Goal: Transaction & Acquisition: Purchase product/service

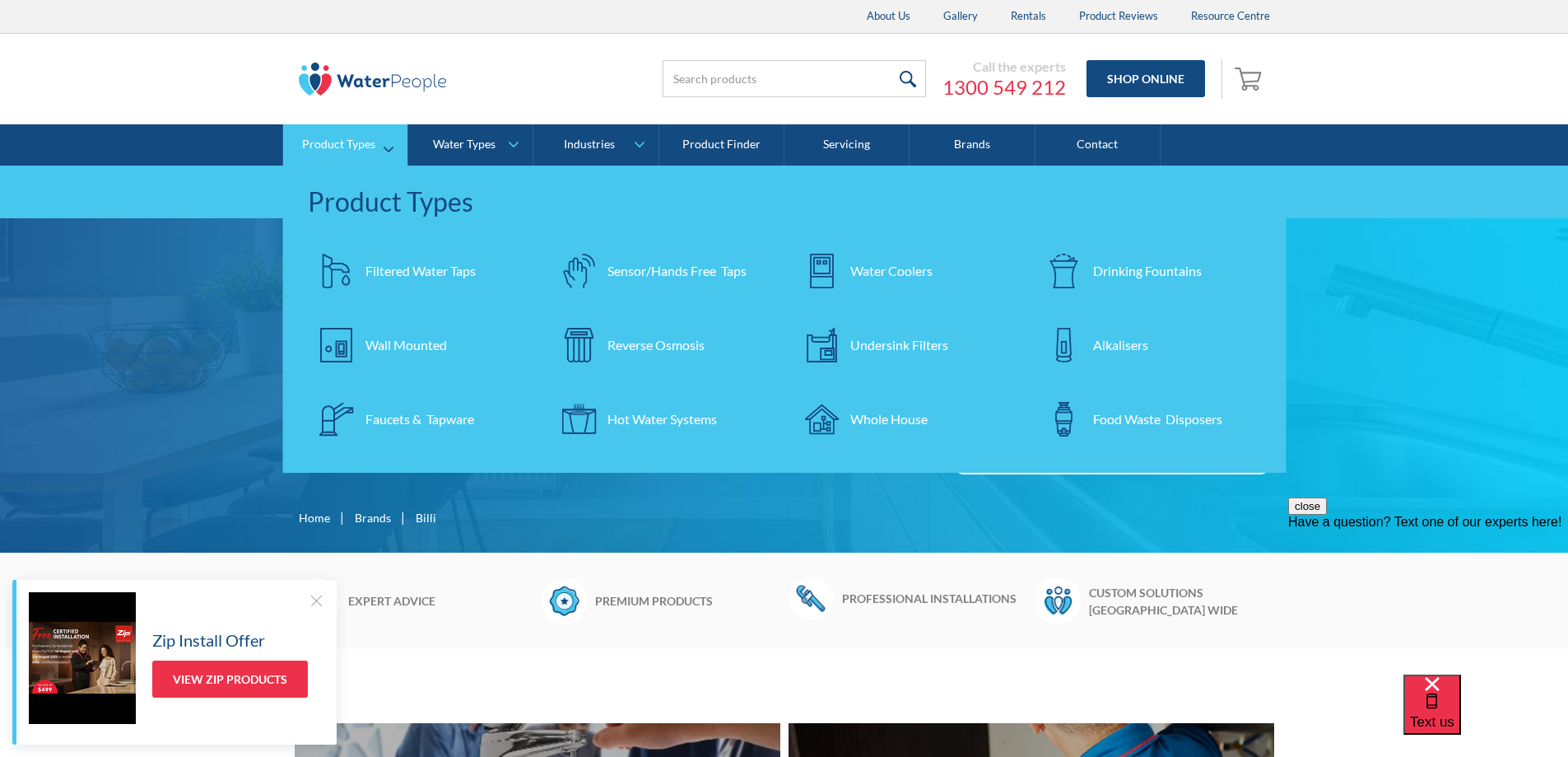
click at [424, 267] on div "Filtered Water Taps" at bounding box center [420, 270] width 110 height 19
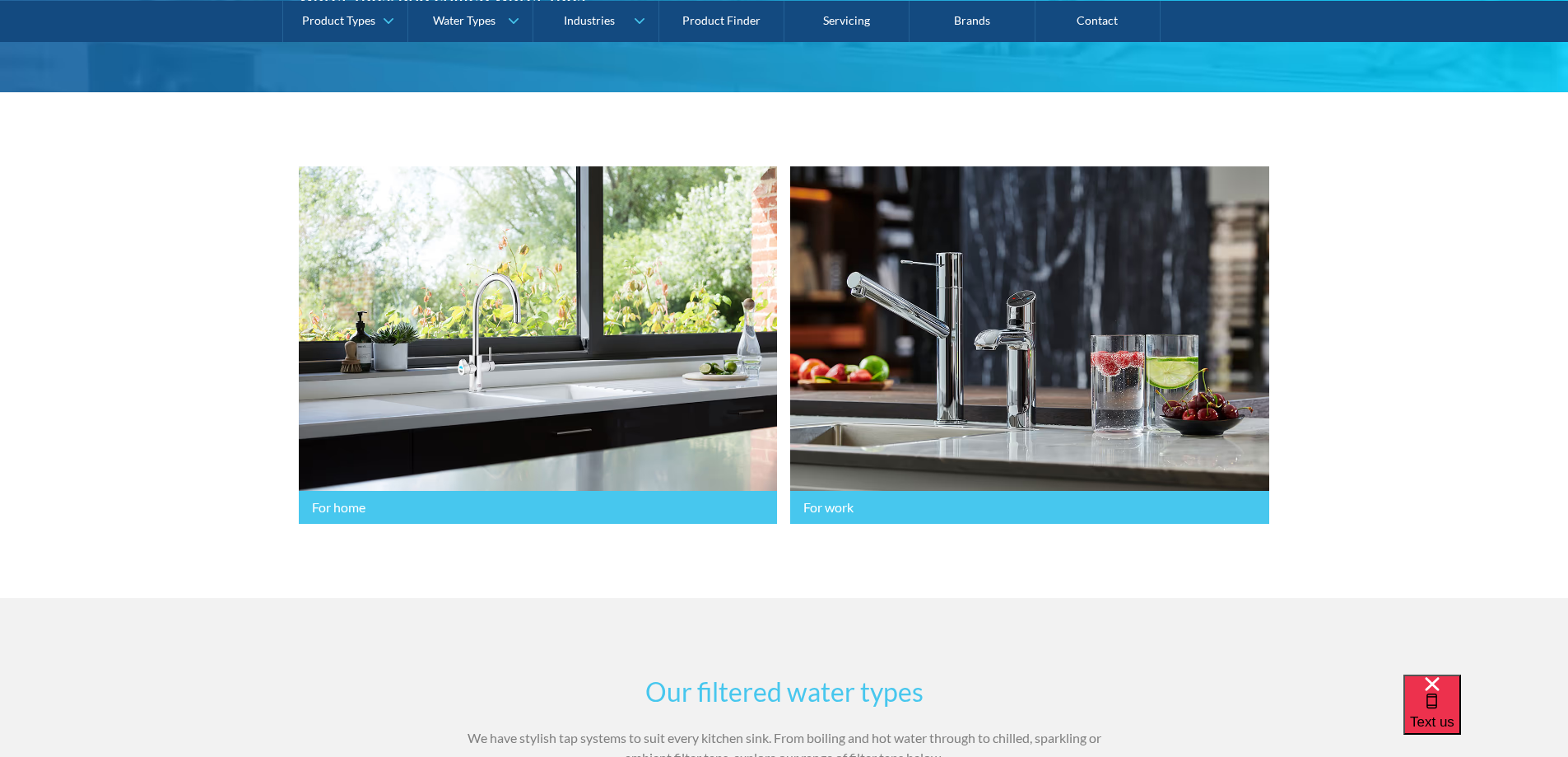
scroll to position [329, 0]
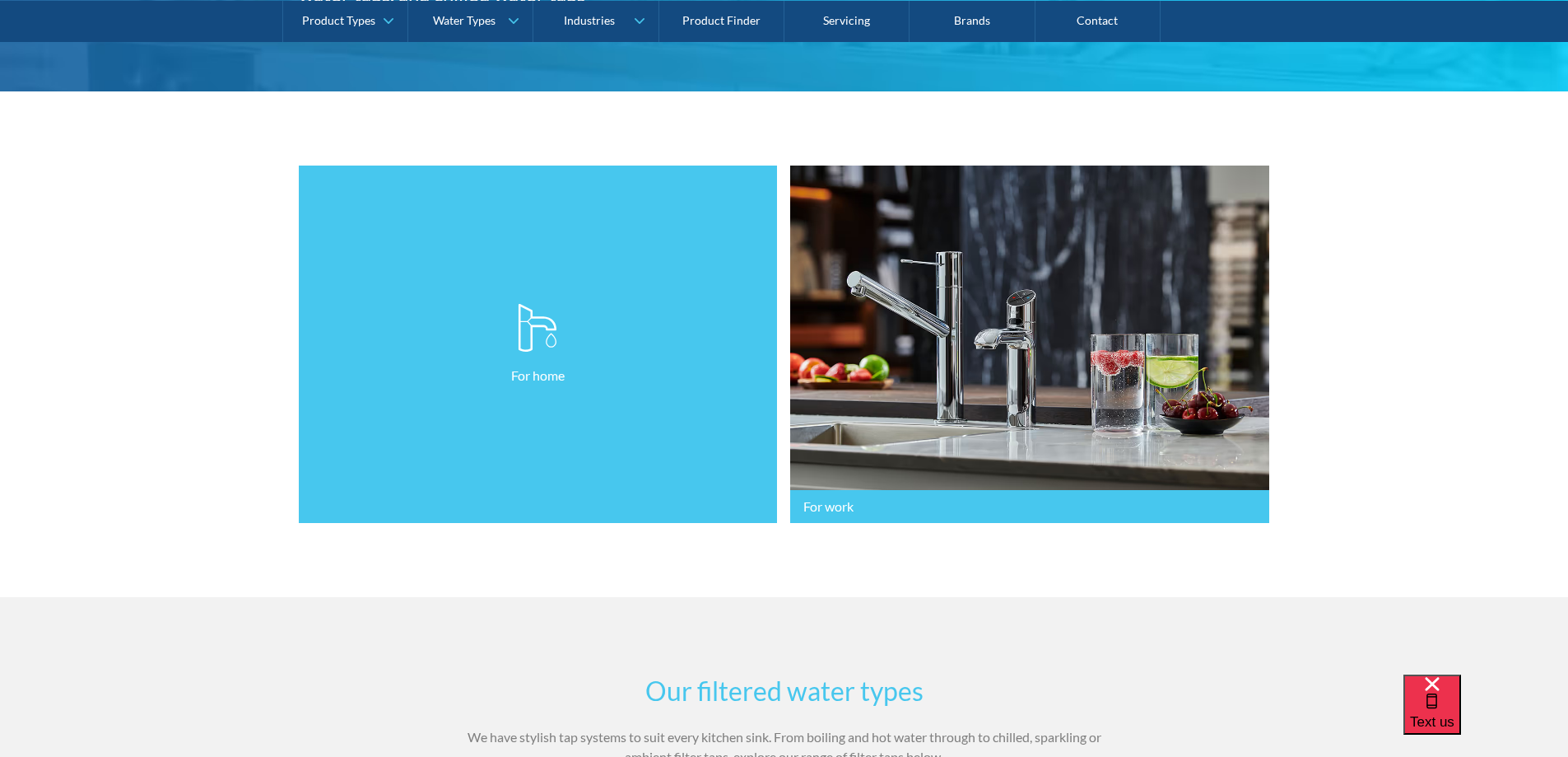
click at [463, 339] on link "For home" at bounding box center [538, 344] width 479 height 358
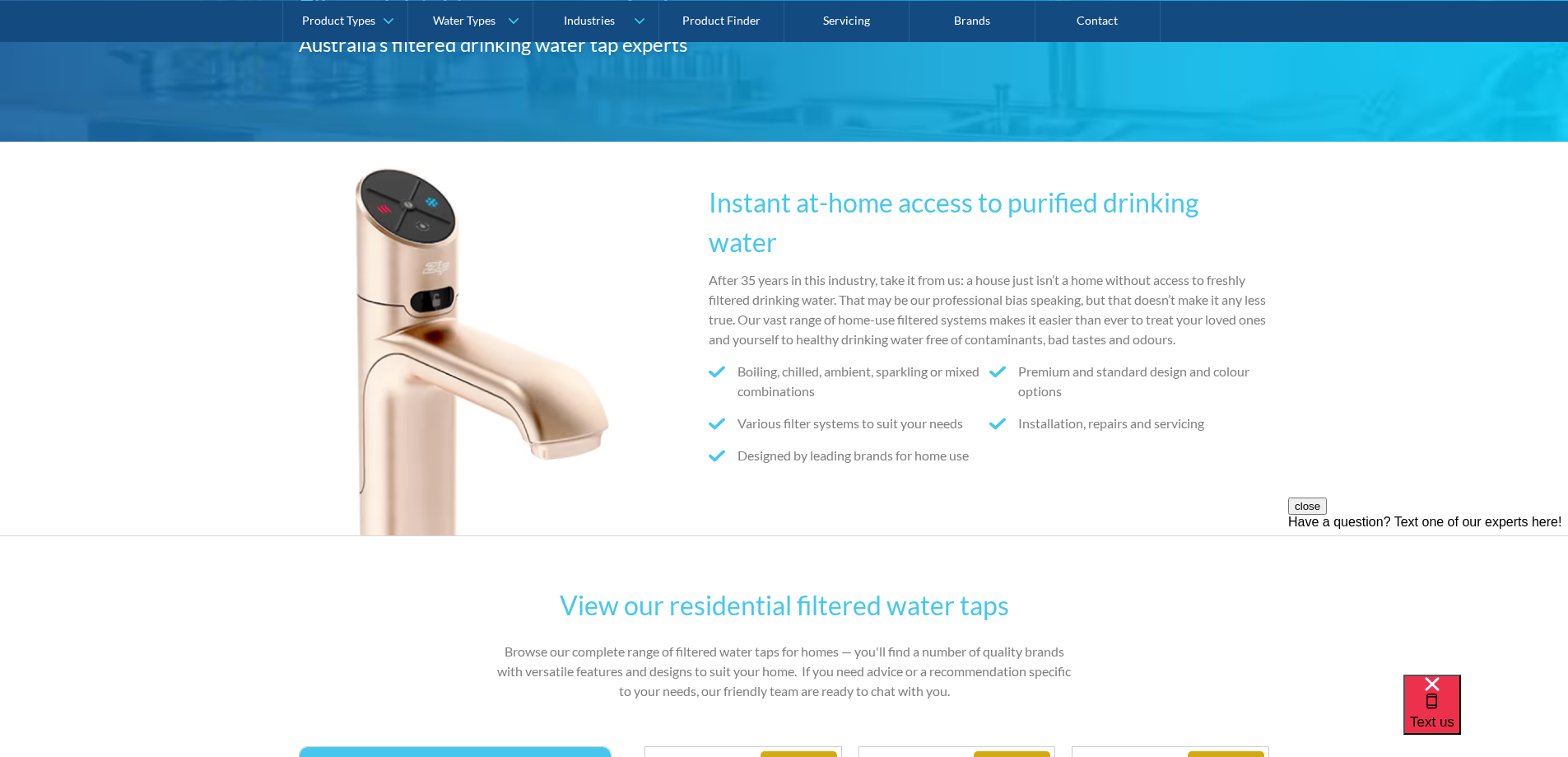
scroll to position [247, 0]
